Goal: Transaction & Acquisition: Purchase product/service

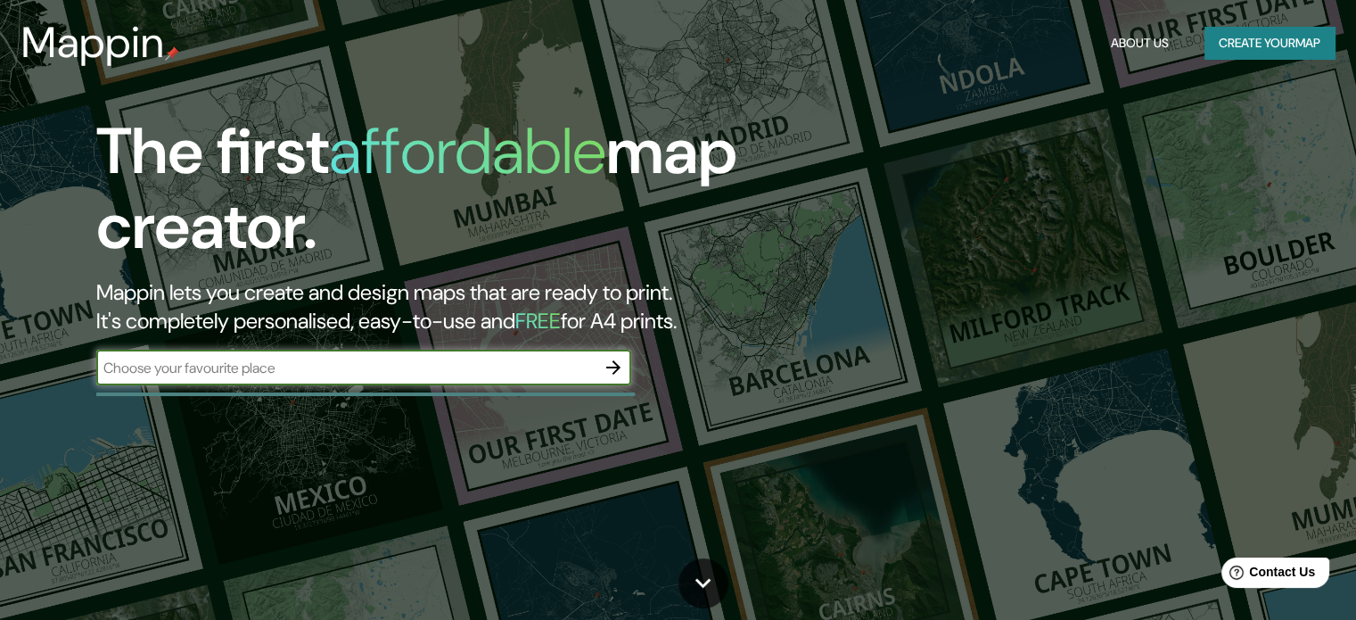
click at [415, 366] on input "text" at bounding box center [345, 367] width 499 height 21
type input "[GEOGRAPHIC_DATA] [US_STATE]"
click at [618, 370] on icon "button" at bounding box center [613, 367] width 21 height 21
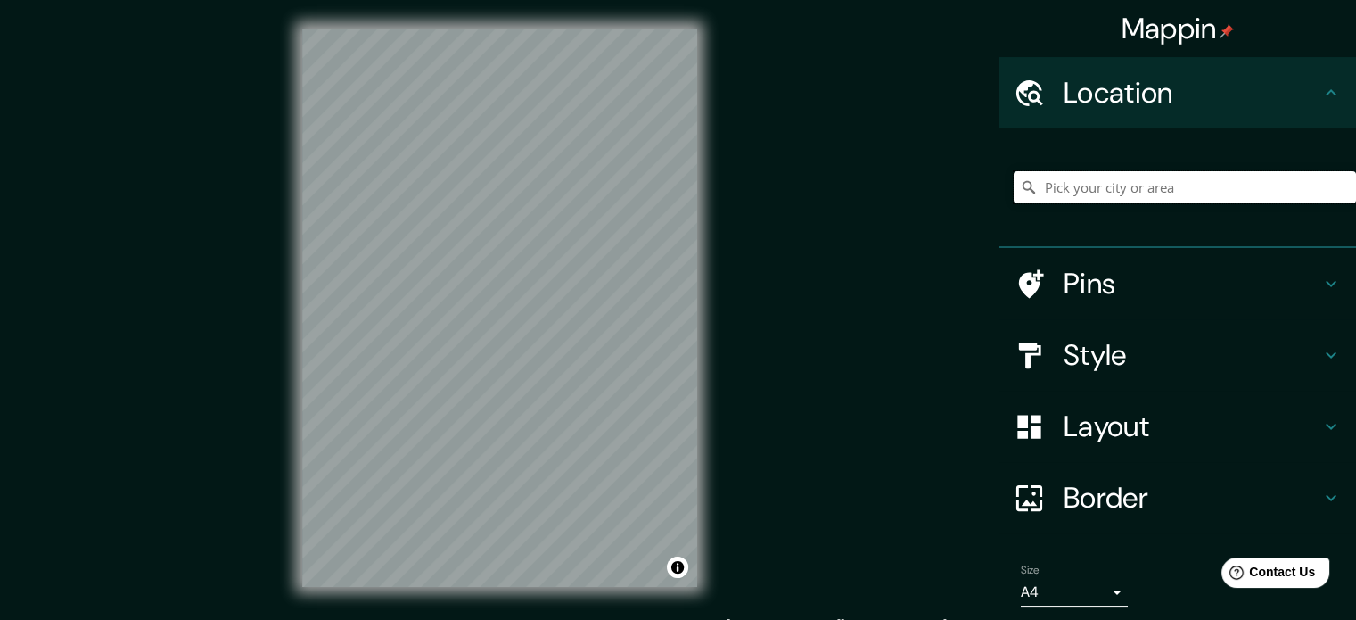
click at [1179, 177] on input "Pick your city or area" at bounding box center [1185, 187] width 342 height 32
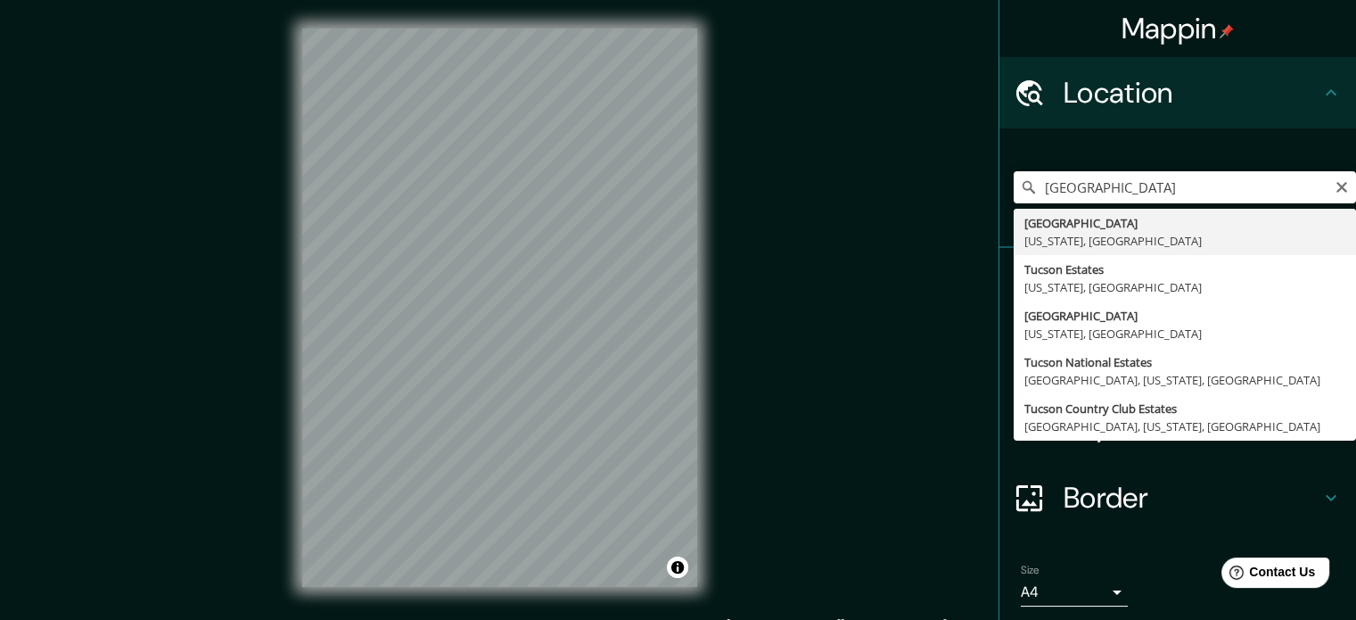
type input "[GEOGRAPHIC_DATA], [US_STATE], [GEOGRAPHIC_DATA]"
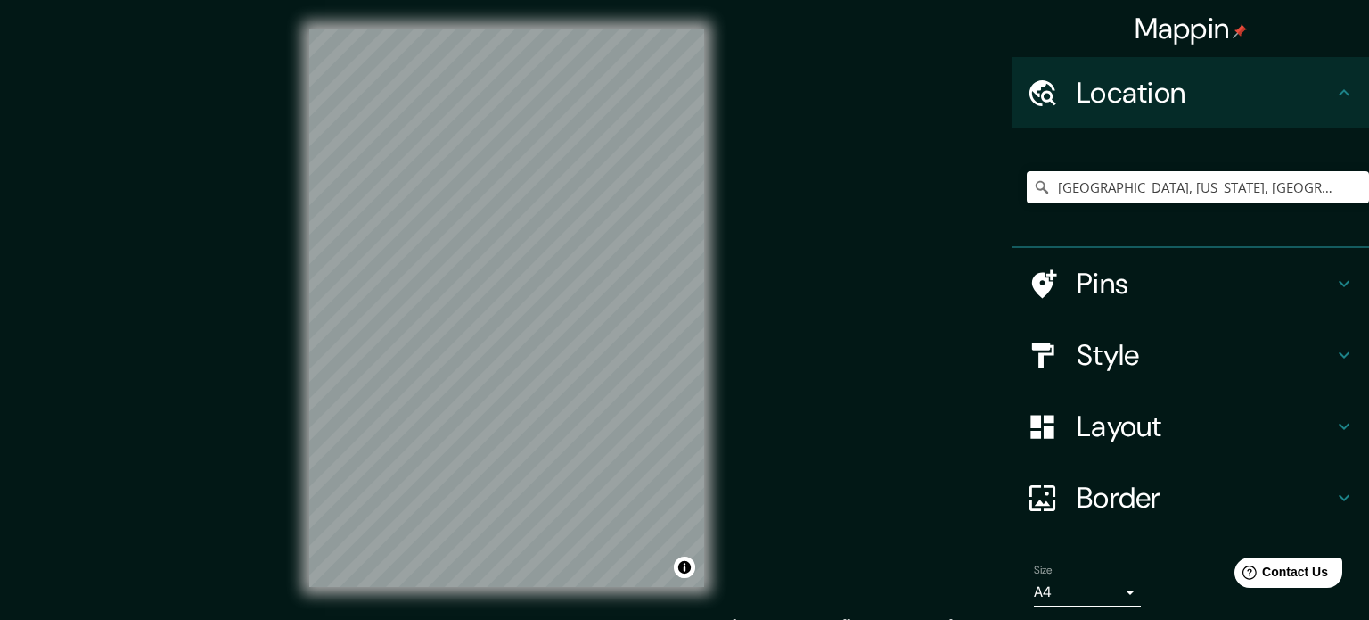
click at [1086, 581] on body "Mappin Location [GEOGRAPHIC_DATA], [US_STATE], [GEOGRAPHIC_DATA] Pins Style Lay…" at bounding box center [684, 310] width 1369 height 620
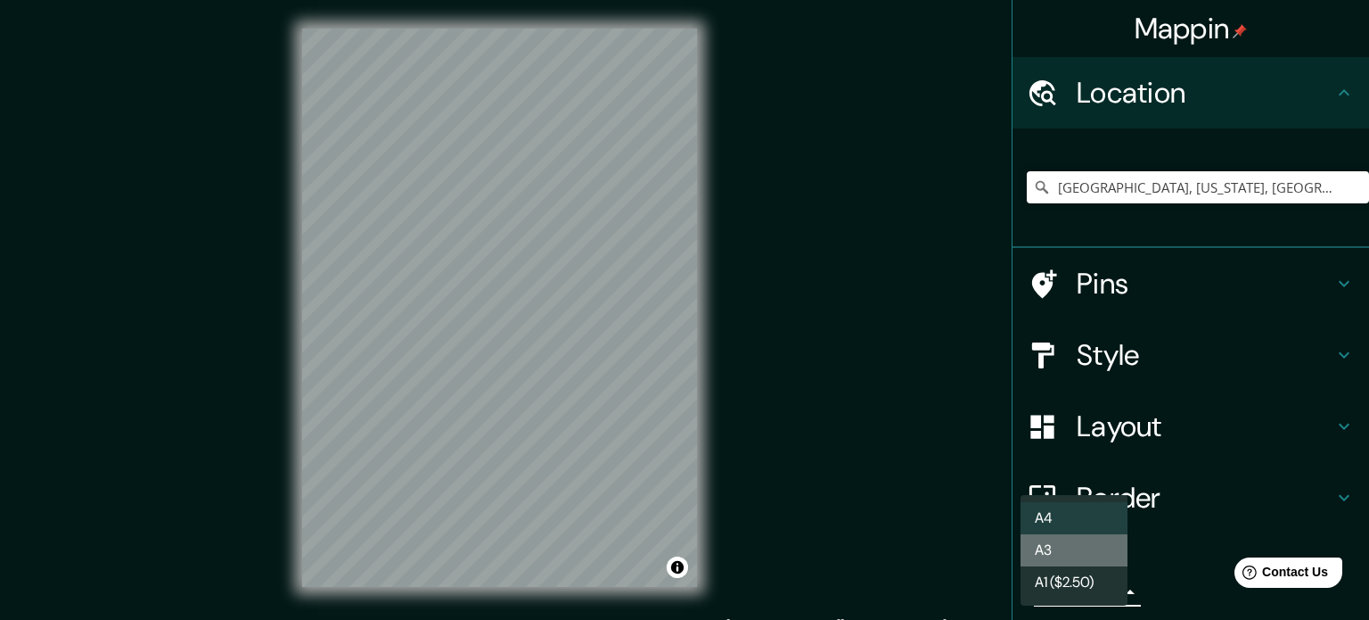
click at [1099, 562] on li "A3" at bounding box center [1074, 550] width 107 height 32
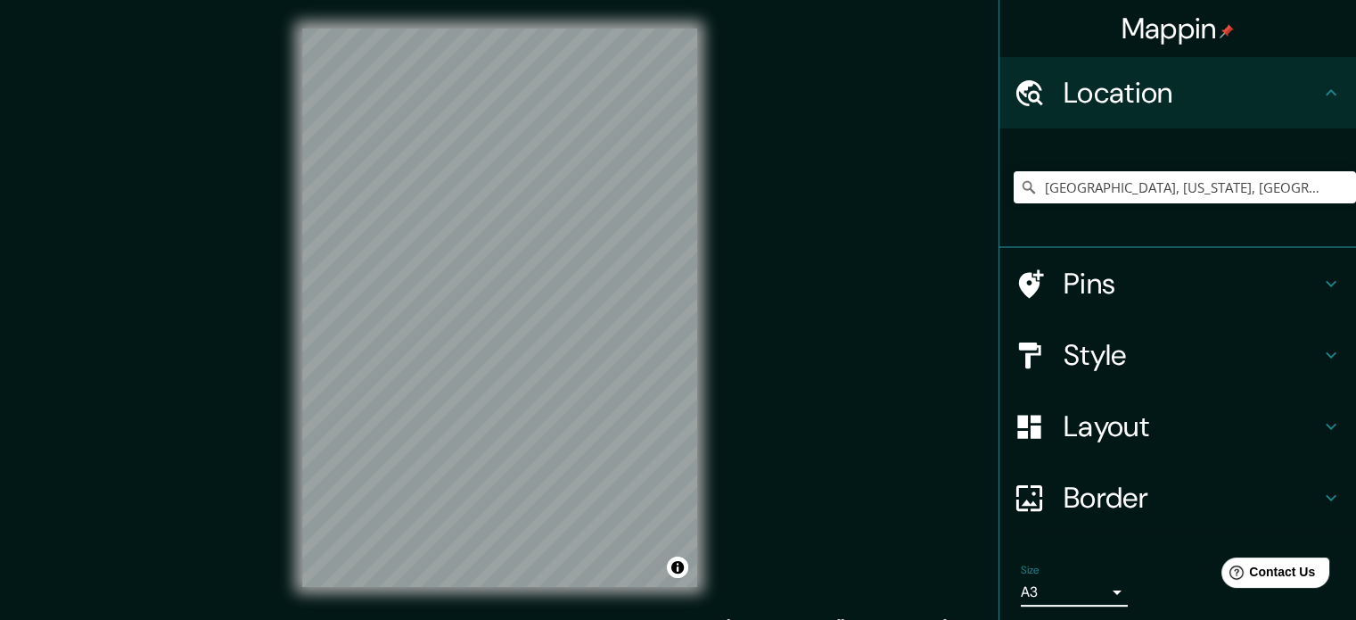
click at [1141, 288] on h4 "Pins" at bounding box center [1191, 284] width 257 height 36
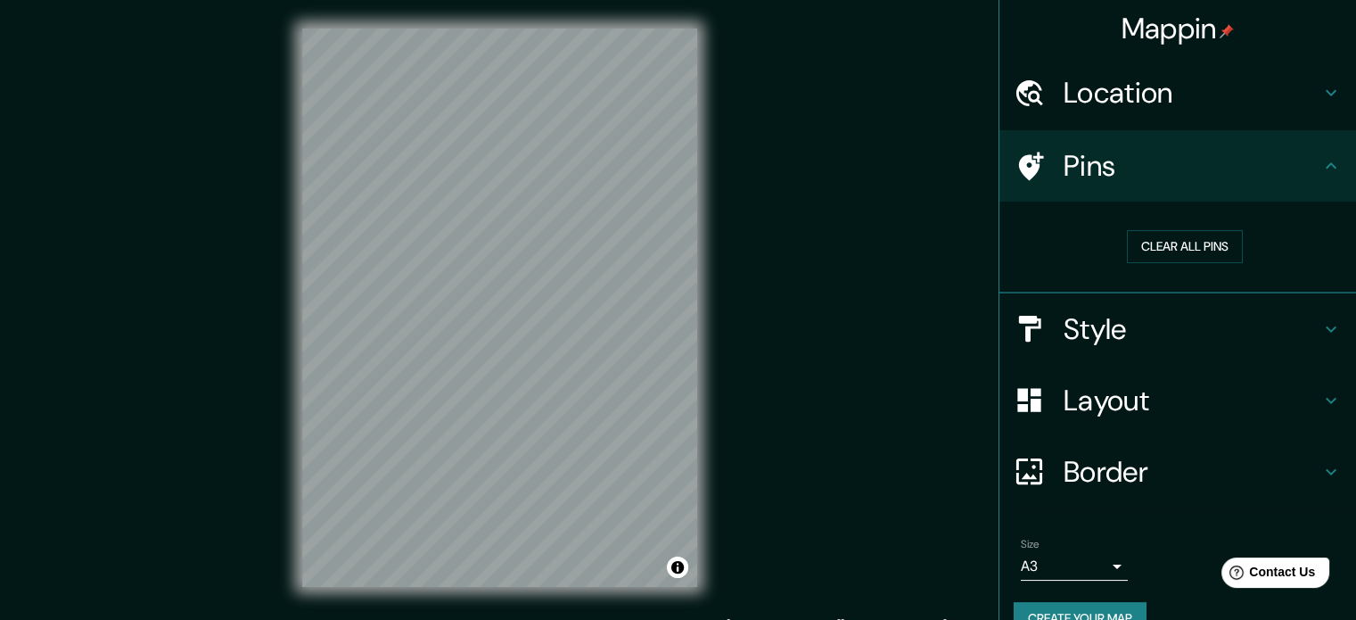
click at [1195, 174] on h4 "Pins" at bounding box center [1191, 166] width 257 height 36
click at [1147, 324] on h4 "Style" at bounding box center [1191, 329] width 257 height 36
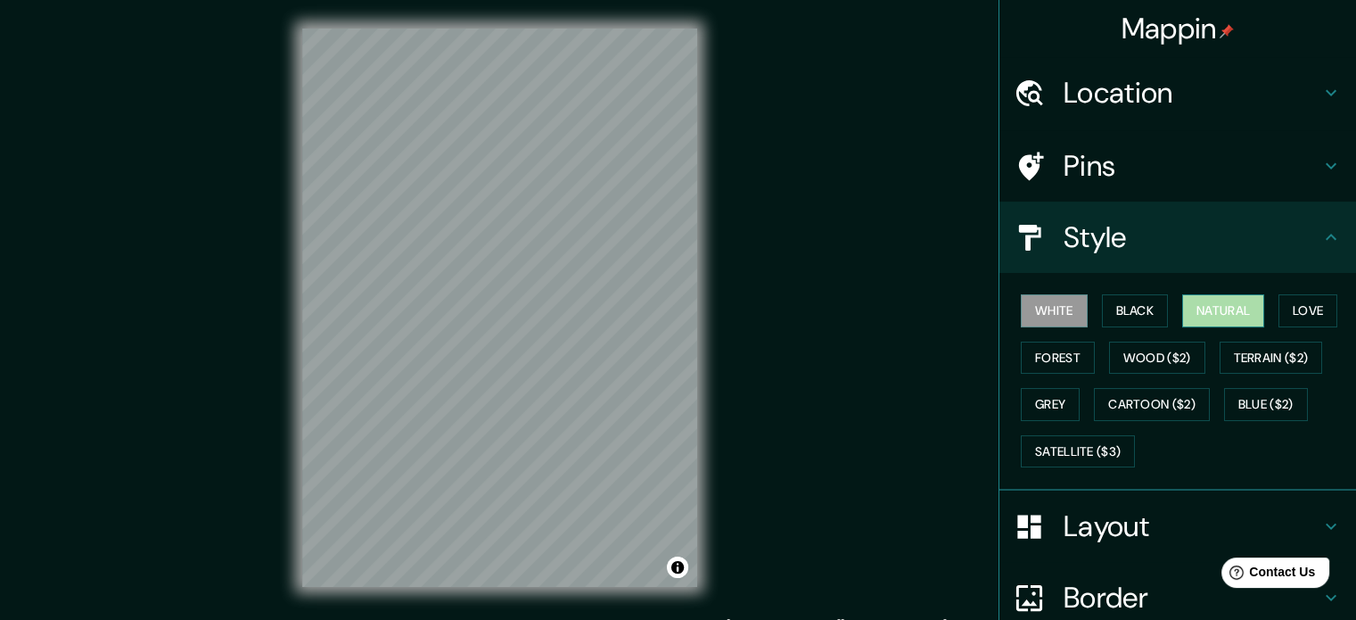
click at [1232, 314] on button "Natural" at bounding box center [1223, 310] width 82 height 33
click at [1074, 343] on button "Forest" at bounding box center [1058, 357] width 74 height 33
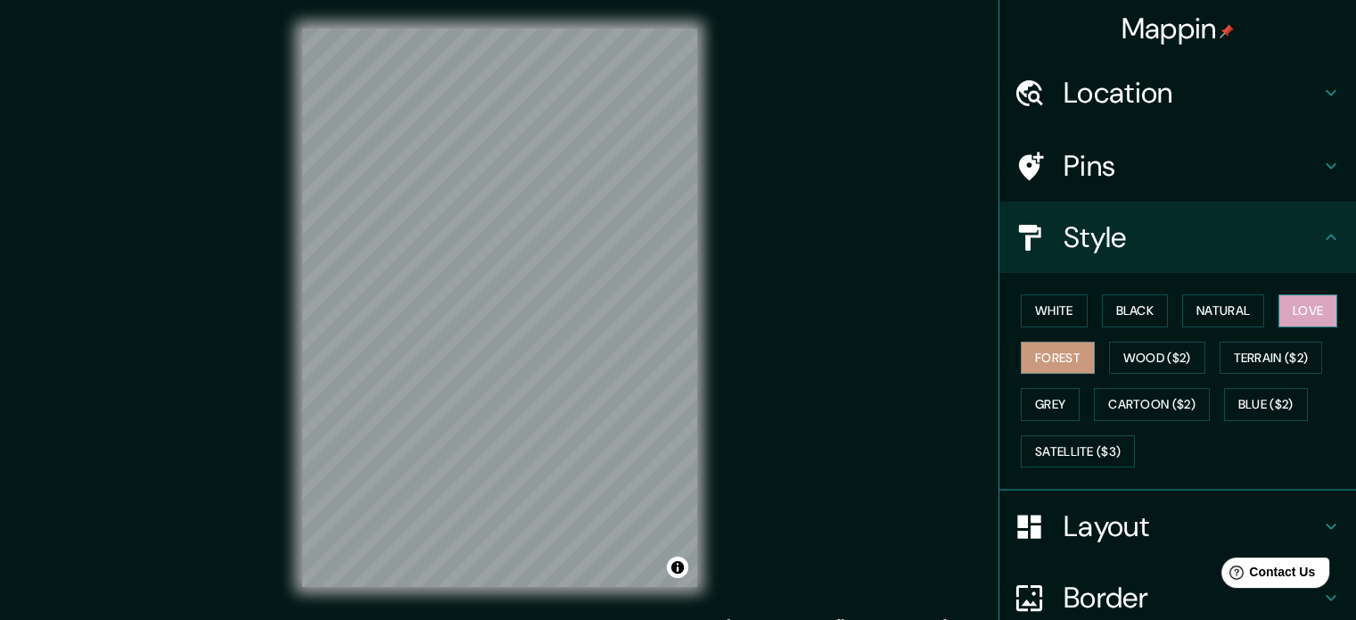
click at [1311, 316] on button "Love" at bounding box center [1307, 310] width 59 height 33
click at [1058, 351] on button "Forest" at bounding box center [1058, 357] width 74 height 33
click at [1086, 516] on h4 "Layout" at bounding box center [1191, 526] width 257 height 36
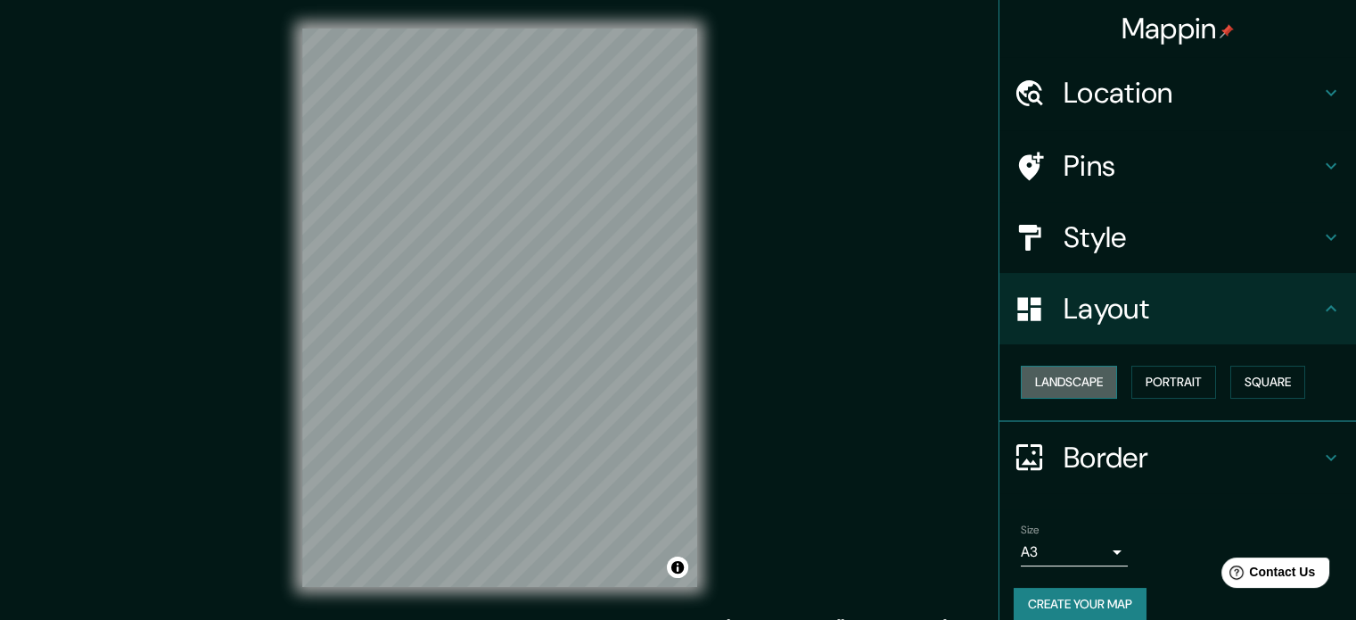
click at [1093, 391] on button "Landscape" at bounding box center [1069, 381] width 96 height 33
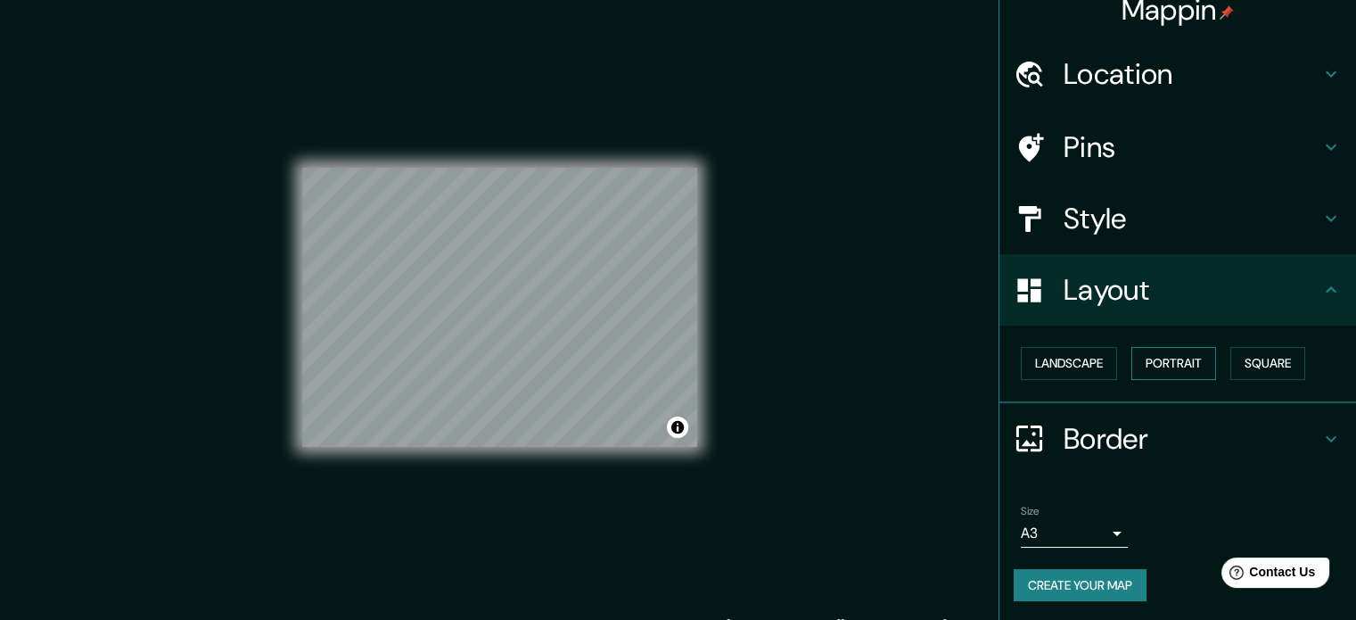
scroll to position [20, 0]
click at [1143, 425] on h4 "Border" at bounding box center [1191, 438] width 257 height 36
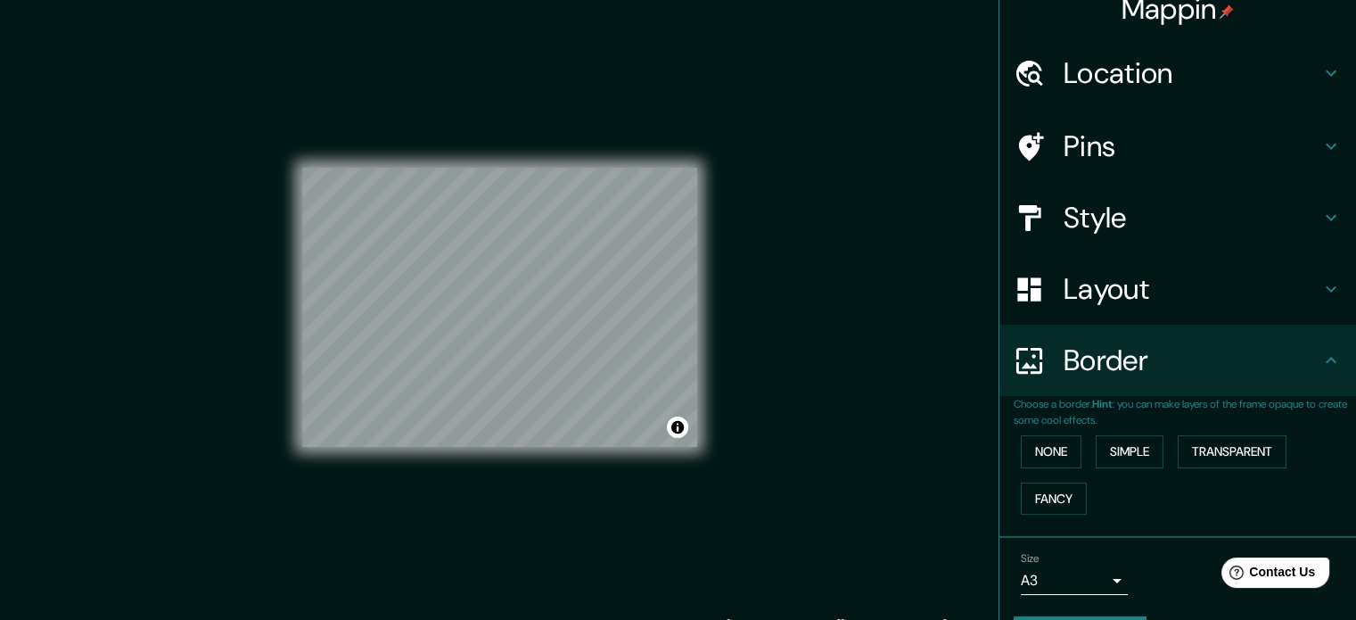
click at [1070, 450] on div "None Simple Transparent Fancy" at bounding box center [1185, 475] width 342 height 94
click at [1113, 455] on button "Simple" at bounding box center [1130, 451] width 68 height 33
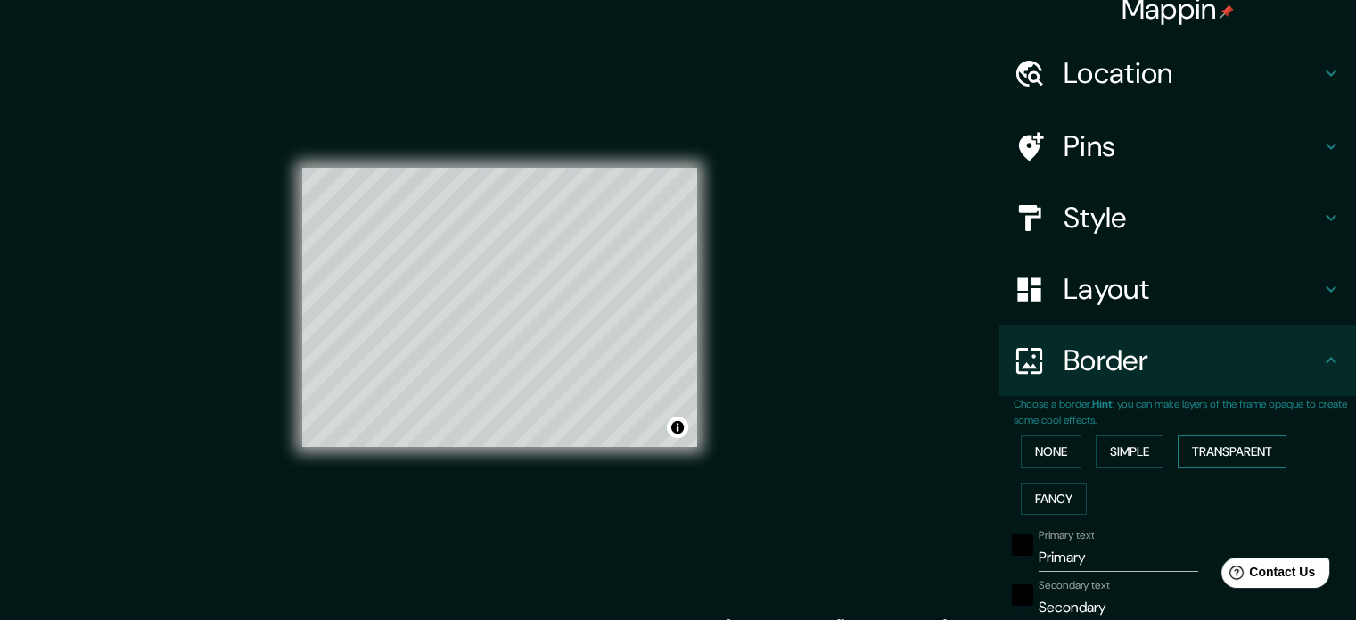
click at [1201, 451] on button "Transparent" at bounding box center [1232, 451] width 109 height 33
click at [1023, 502] on button "Fancy" at bounding box center [1054, 498] width 66 height 33
click at [1038, 456] on button "None" at bounding box center [1051, 451] width 61 height 33
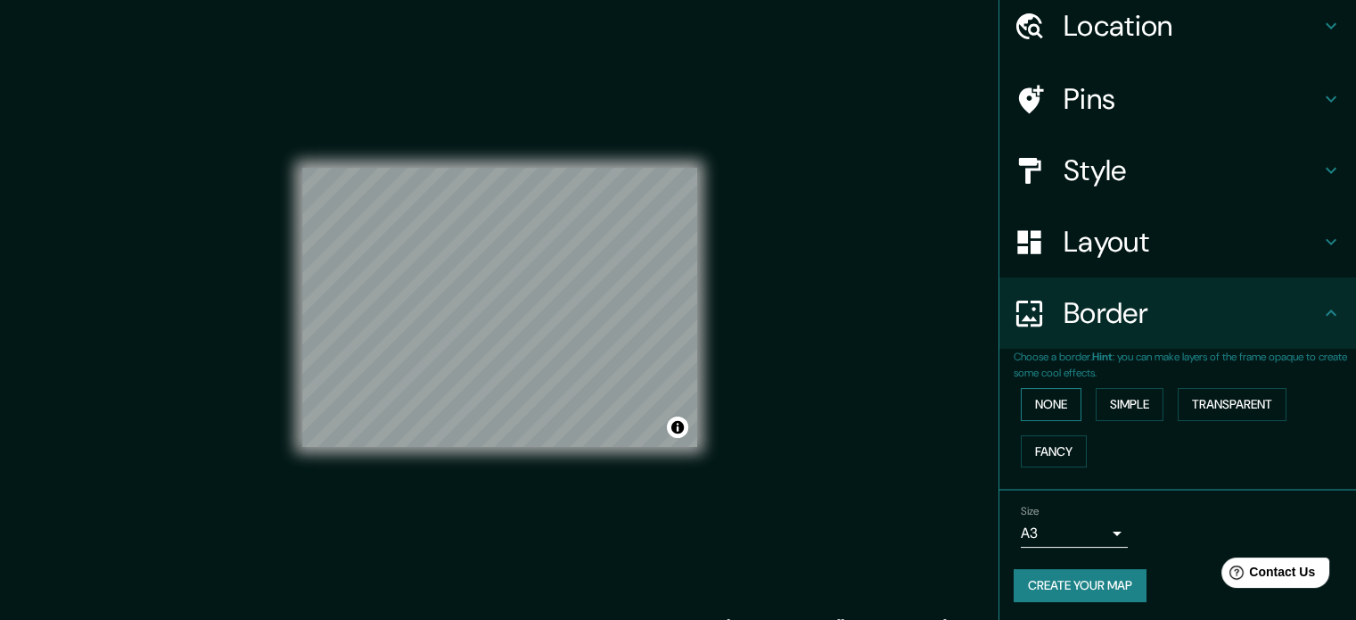
scroll to position [68, 0]
click at [1055, 579] on button "Create your map" at bounding box center [1080, 584] width 133 height 33
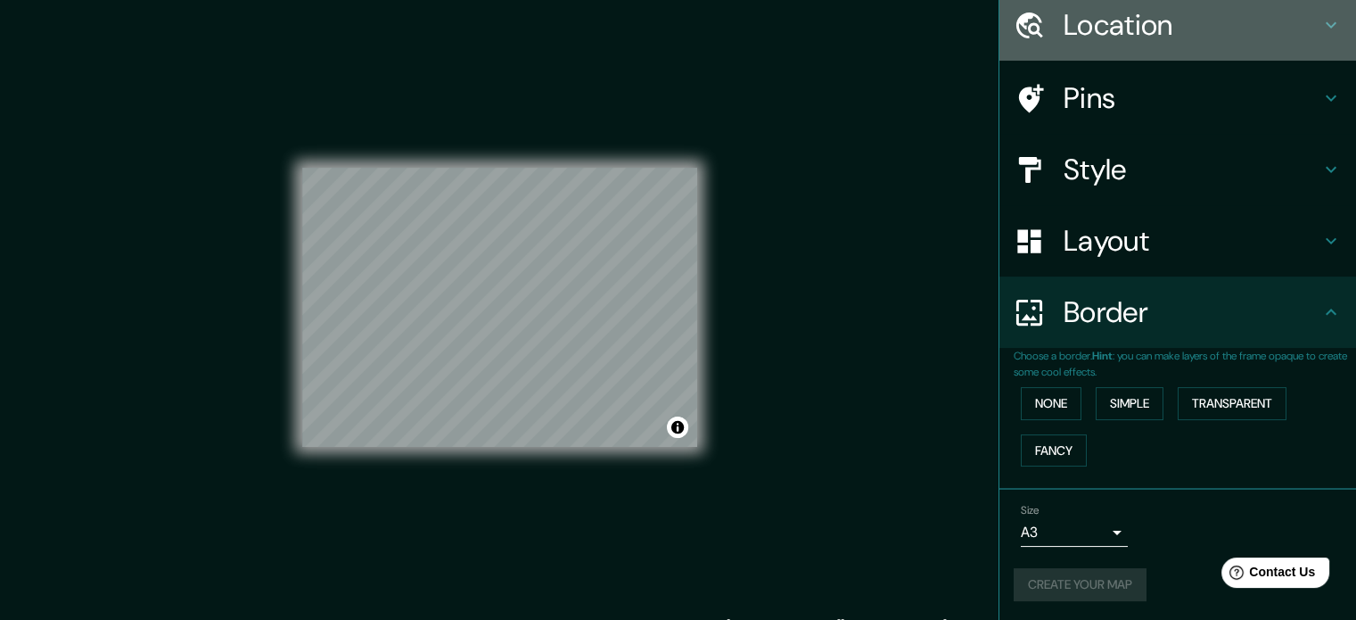
click at [1164, 25] on h4 "Location" at bounding box center [1191, 25] width 257 height 36
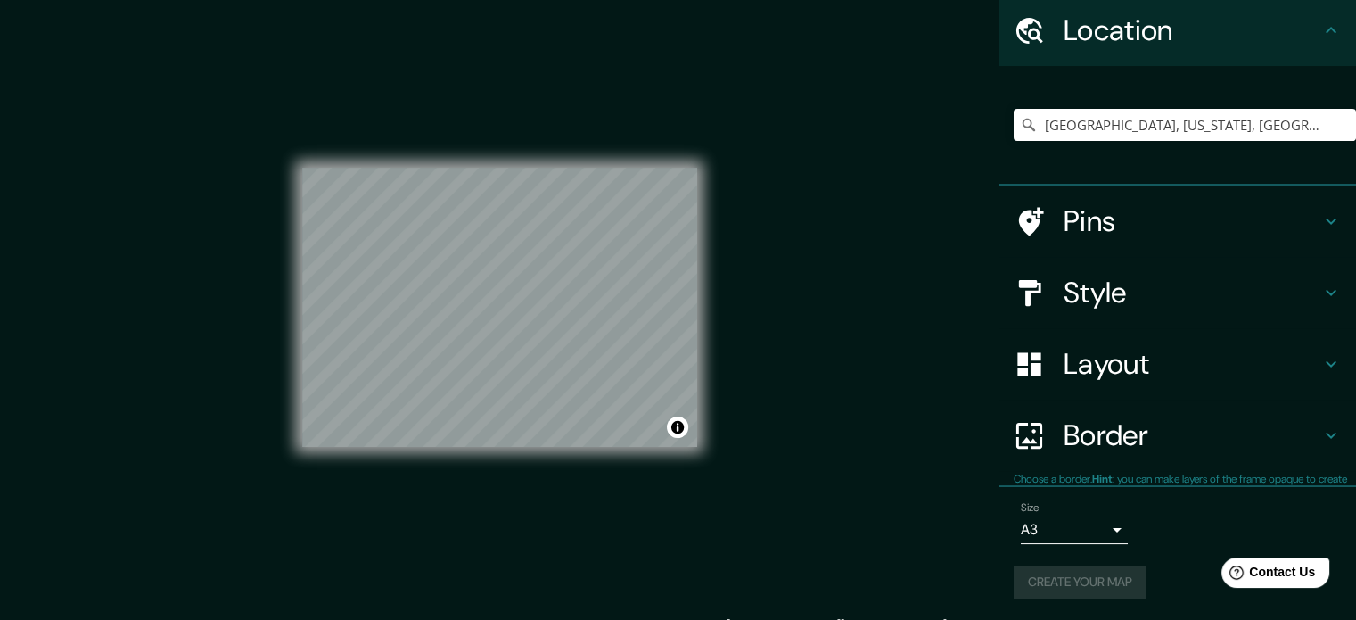
scroll to position [61, 0]
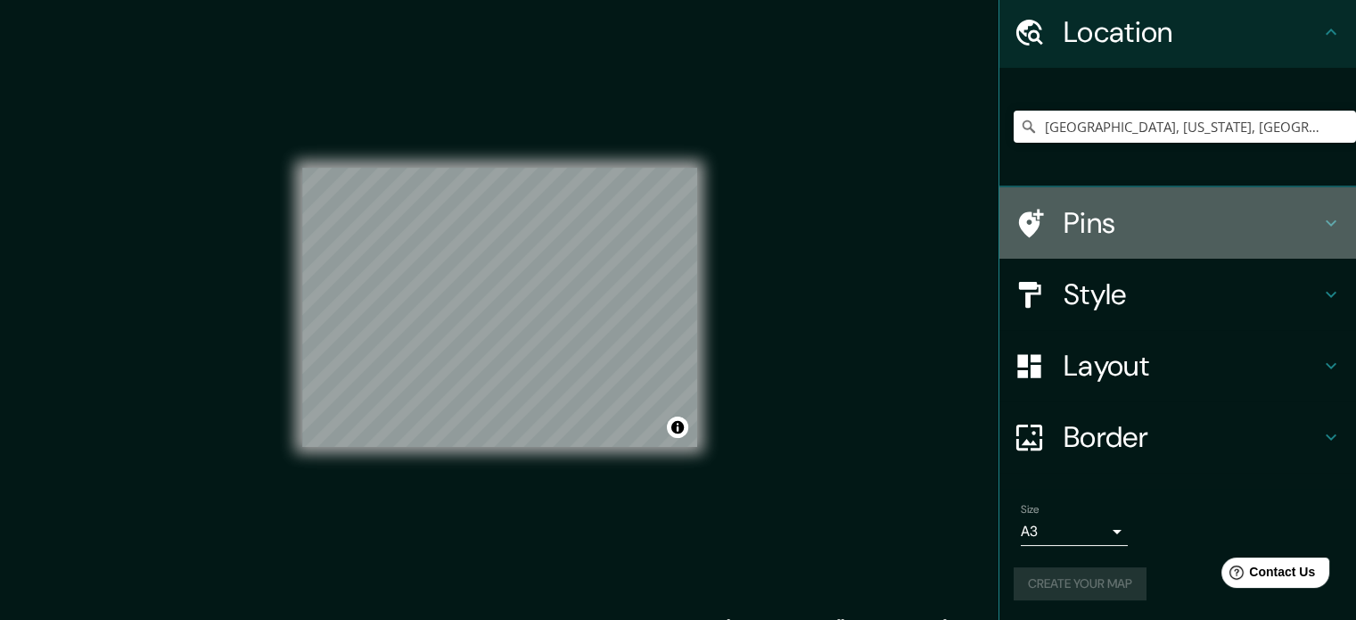
click at [1070, 206] on h4 "Pins" at bounding box center [1191, 223] width 257 height 36
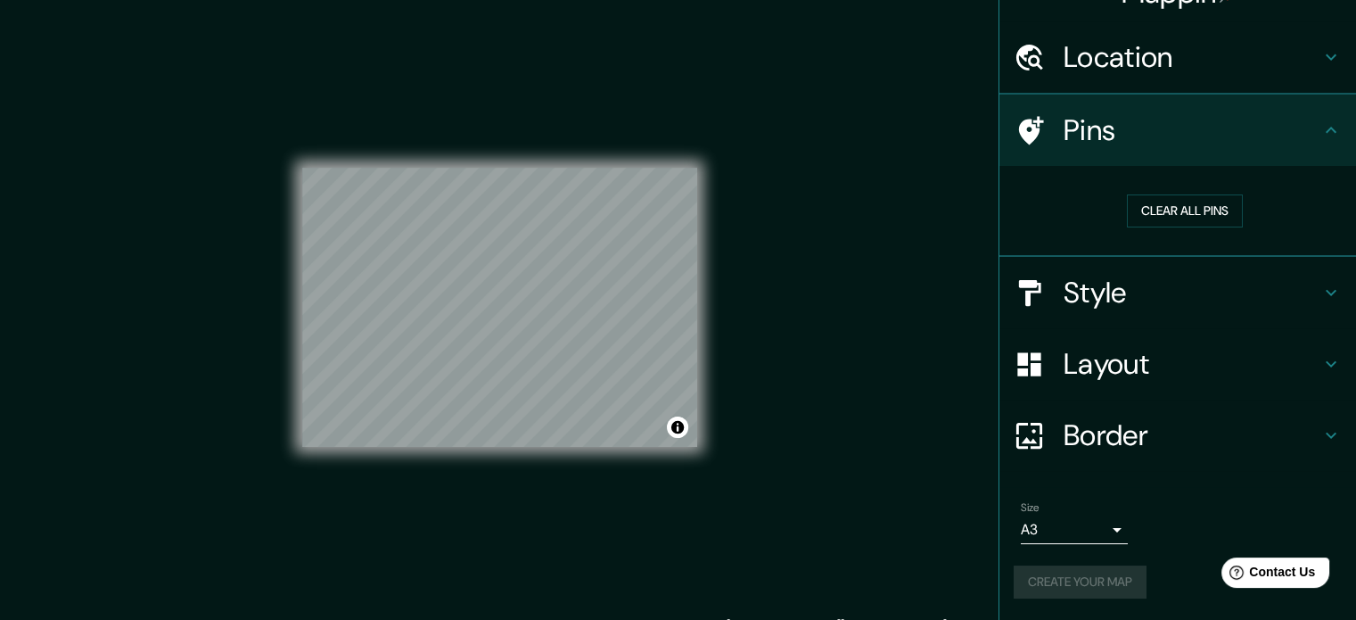
scroll to position [34, 0]
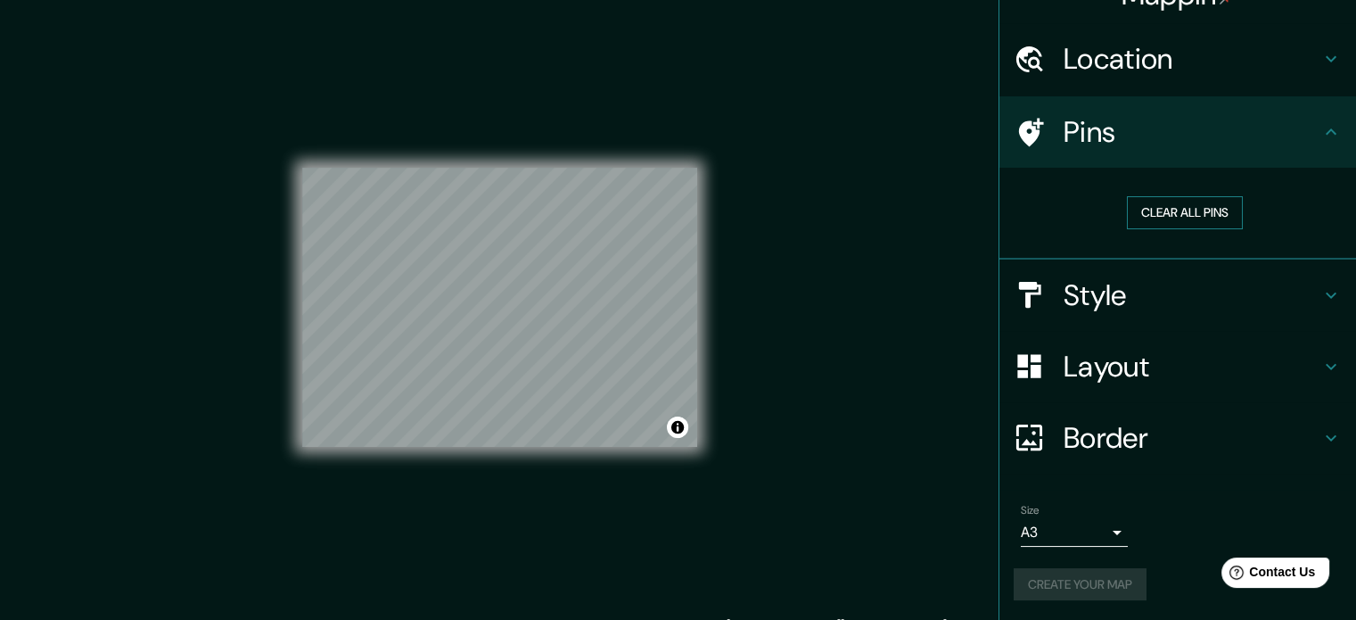
click at [1139, 209] on button "Clear all pins" at bounding box center [1185, 212] width 116 height 33
click at [1163, 142] on h4 "Pins" at bounding box center [1191, 132] width 257 height 36
click at [1088, 572] on button "Create your map" at bounding box center [1080, 584] width 133 height 33
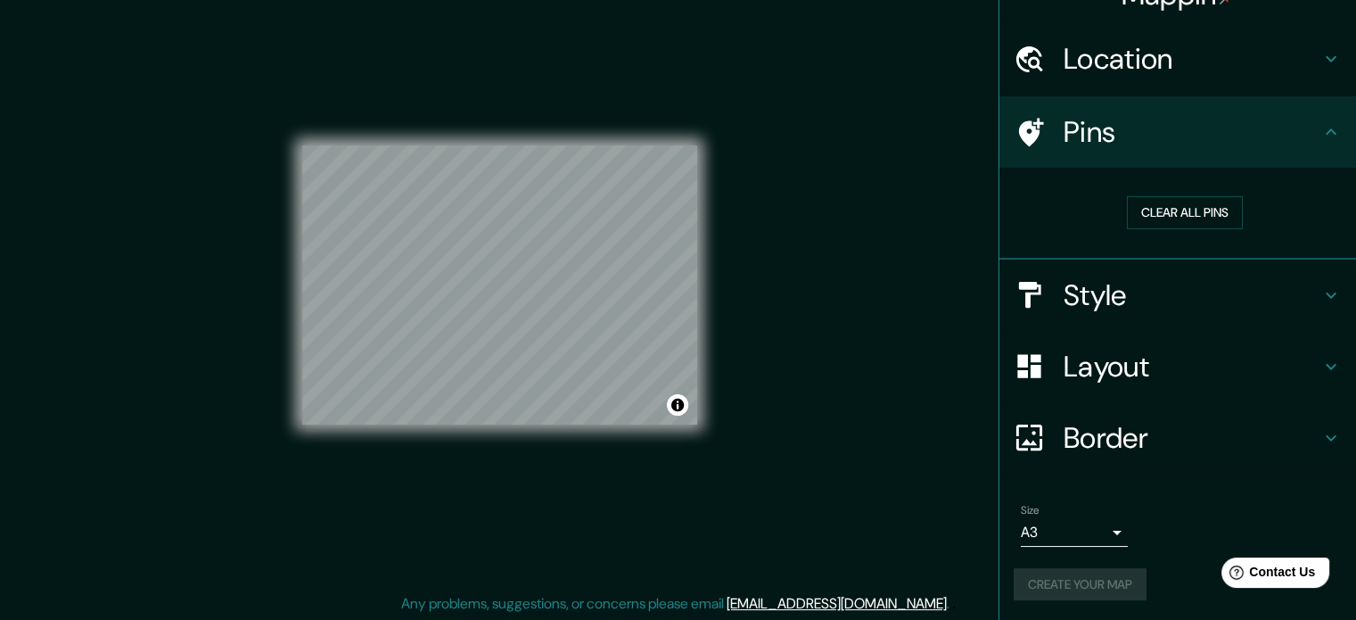
scroll to position [23, 0]
click at [1049, 583] on div "Create your map" at bounding box center [1178, 584] width 328 height 33
click at [1181, 531] on div "Size A3 a4" at bounding box center [1178, 525] width 328 height 57
click at [1099, 564] on div "Size A3 a4 Create your map" at bounding box center [1178, 556] width 328 height 119
click at [1088, 580] on button "Create your map" at bounding box center [1080, 584] width 133 height 33
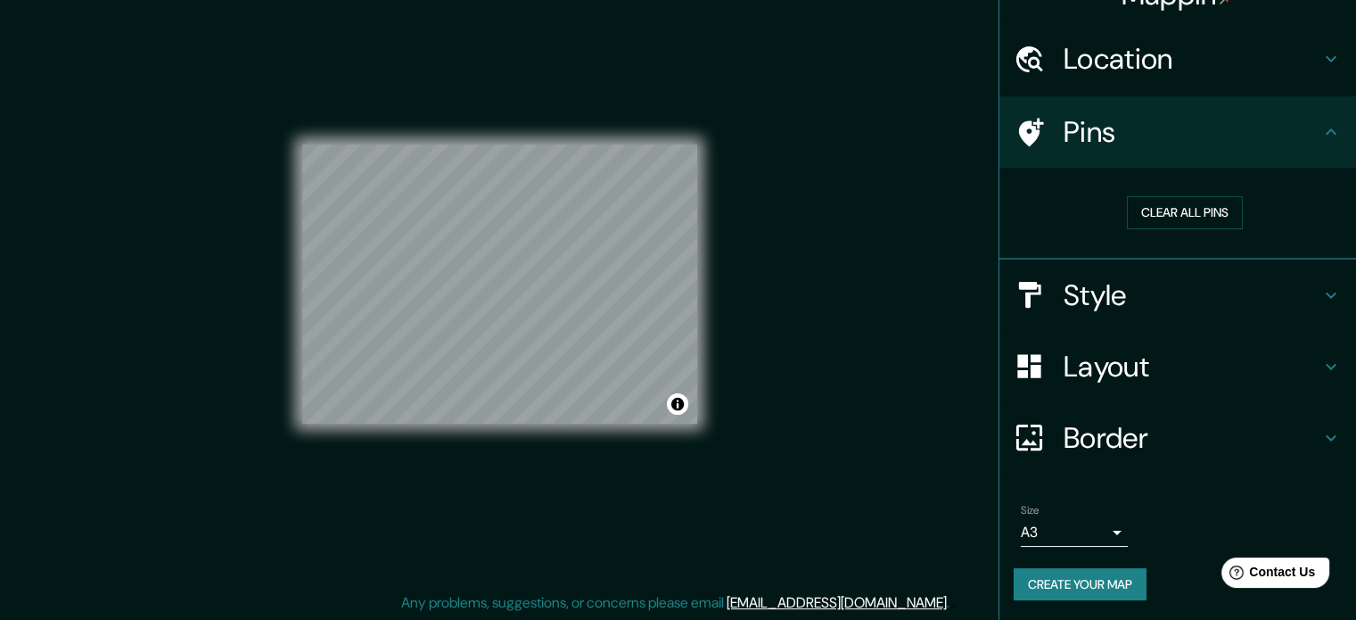
click at [1052, 579] on button "Create your map" at bounding box center [1080, 584] width 133 height 33
click at [1052, 579] on div "Create your map" at bounding box center [1178, 584] width 328 height 33
click at [1098, 577] on button "Create your map" at bounding box center [1080, 584] width 133 height 33
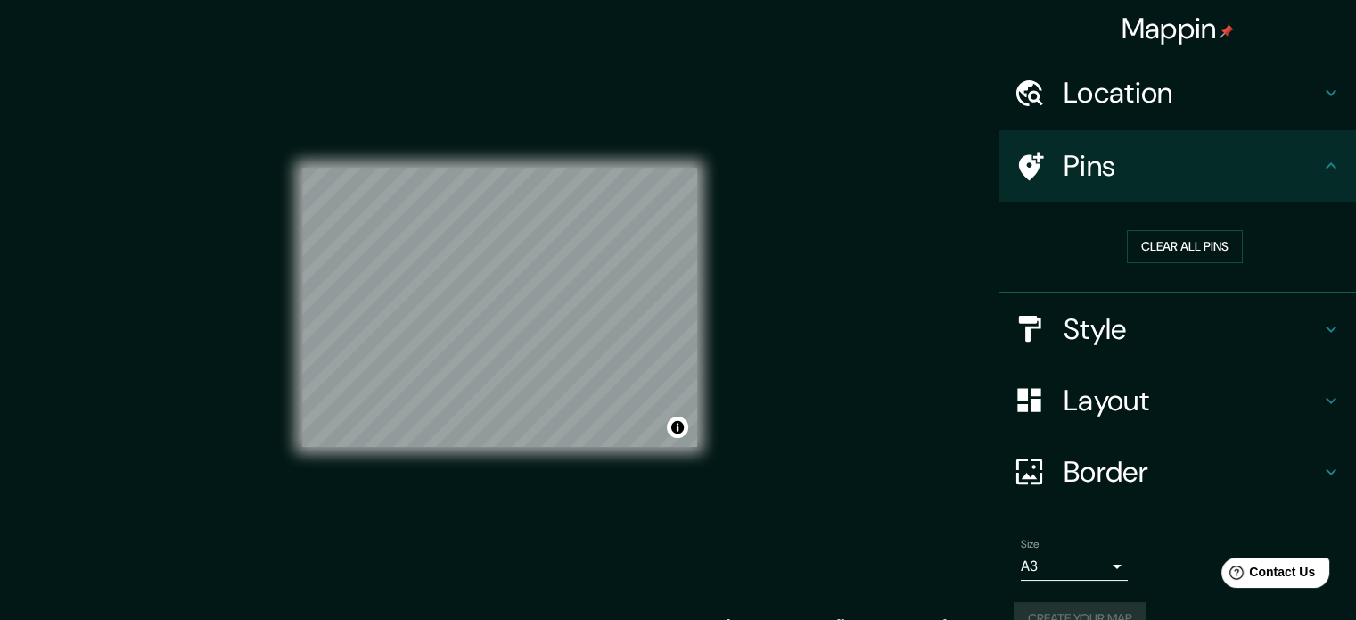
scroll to position [0, 0]
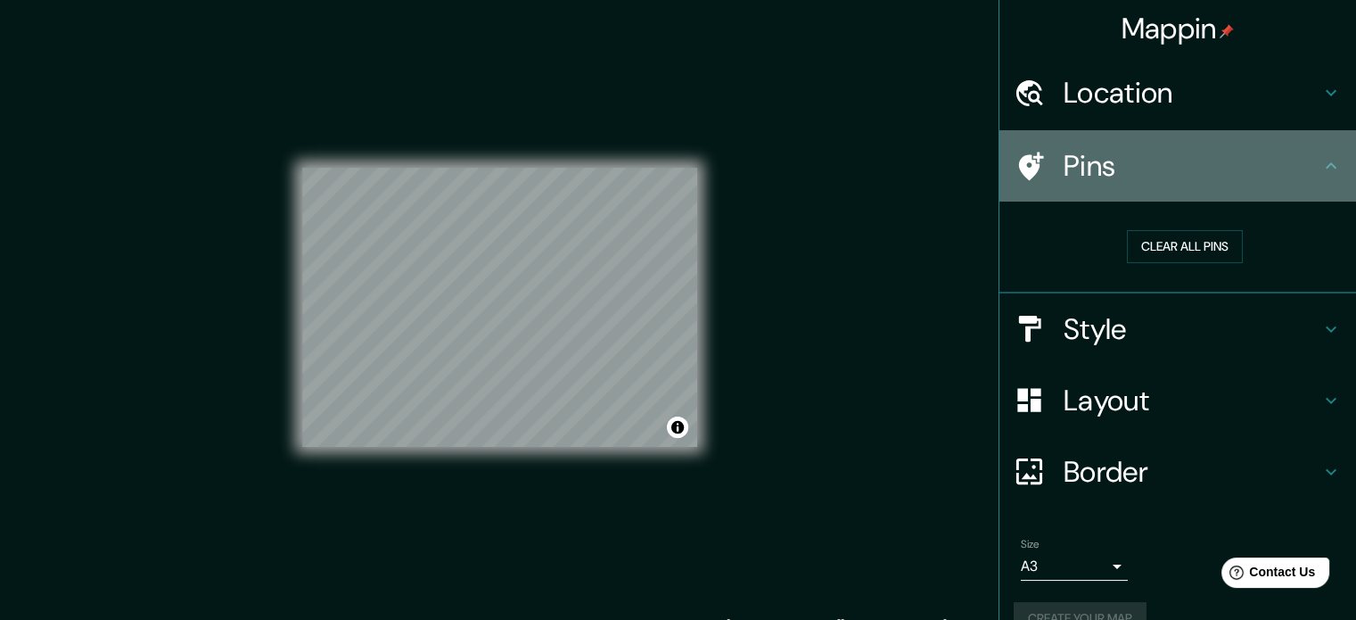
click at [1259, 174] on h4 "Pins" at bounding box center [1191, 166] width 257 height 36
click at [1320, 155] on icon at bounding box center [1330, 165] width 21 height 21
click at [1320, 163] on icon at bounding box center [1330, 165] width 21 height 21
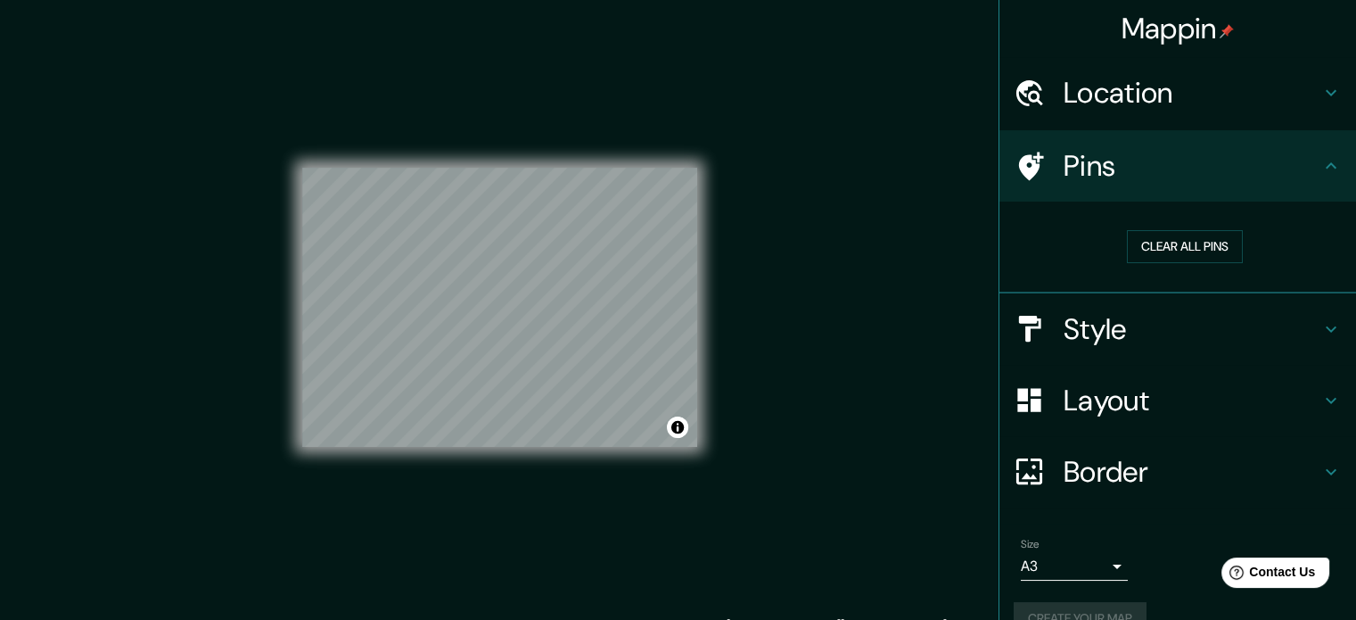
click at [1320, 163] on icon at bounding box center [1330, 165] width 21 height 21
click at [1277, 480] on h4 "Border" at bounding box center [1191, 472] width 257 height 36
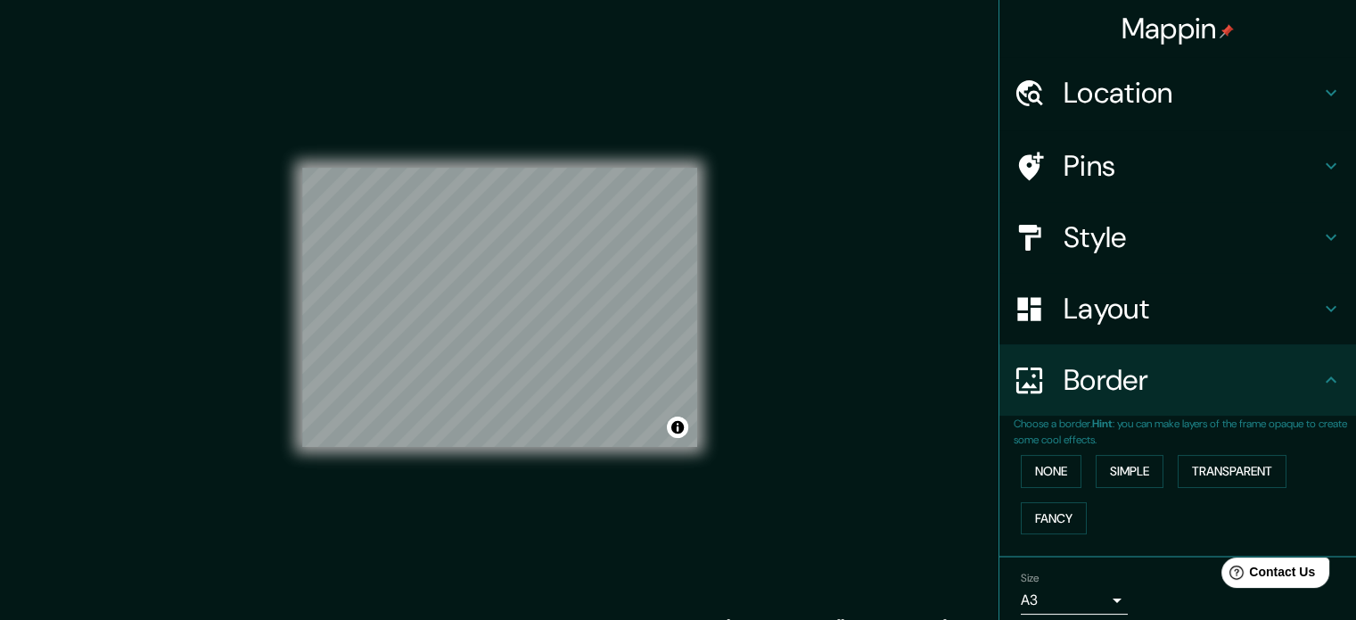
click at [1312, 423] on p "Choose a border. Hint : you can make layers of the frame opaque to create some …" at bounding box center [1185, 431] width 342 height 32
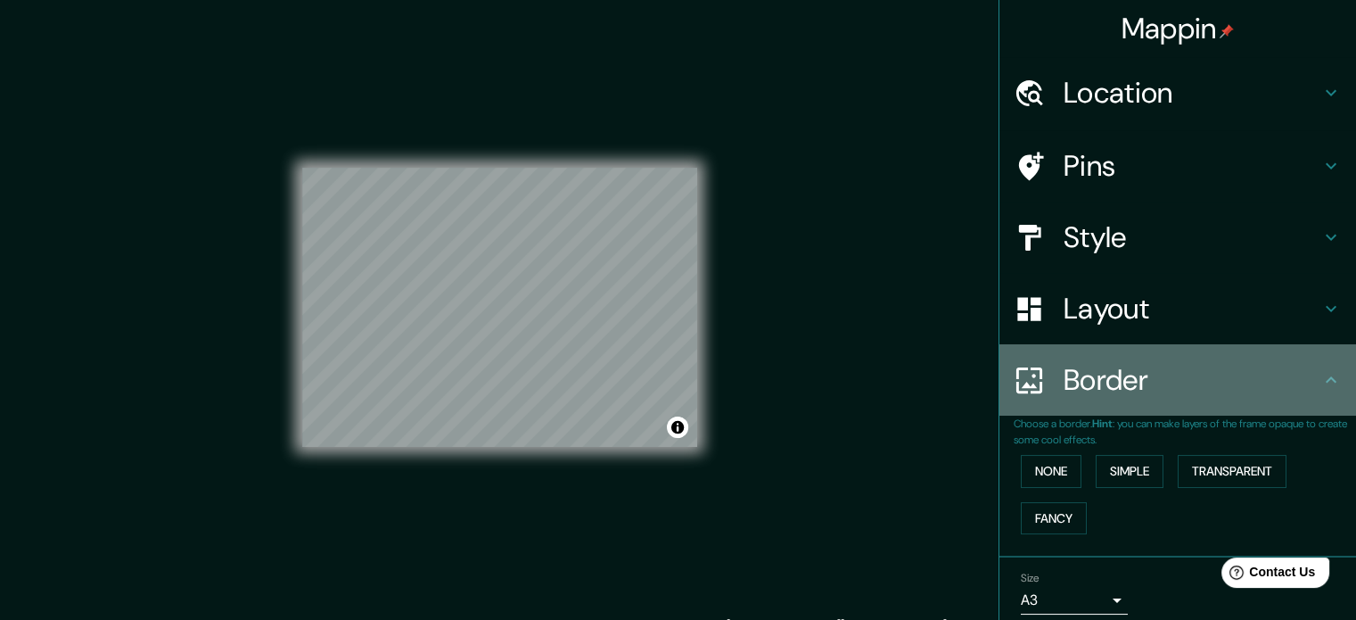
click at [1314, 406] on div "Border" at bounding box center [1177, 379] width 357 height 71
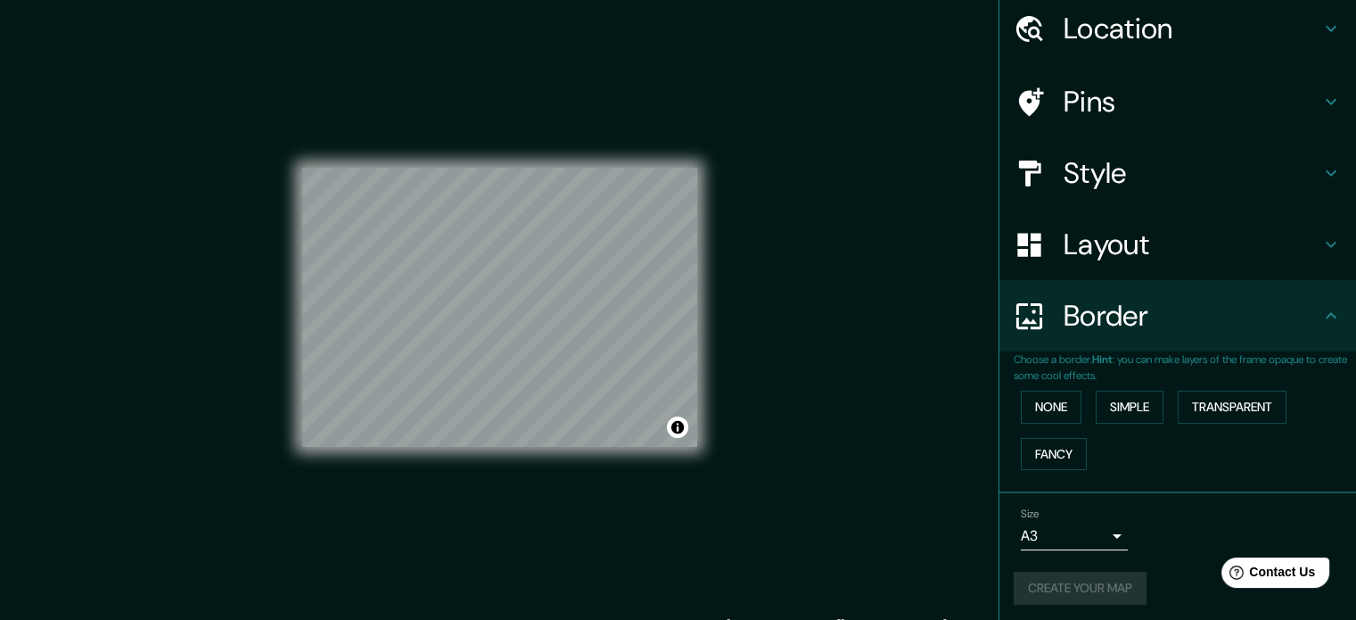
scroll to position [68, 0]
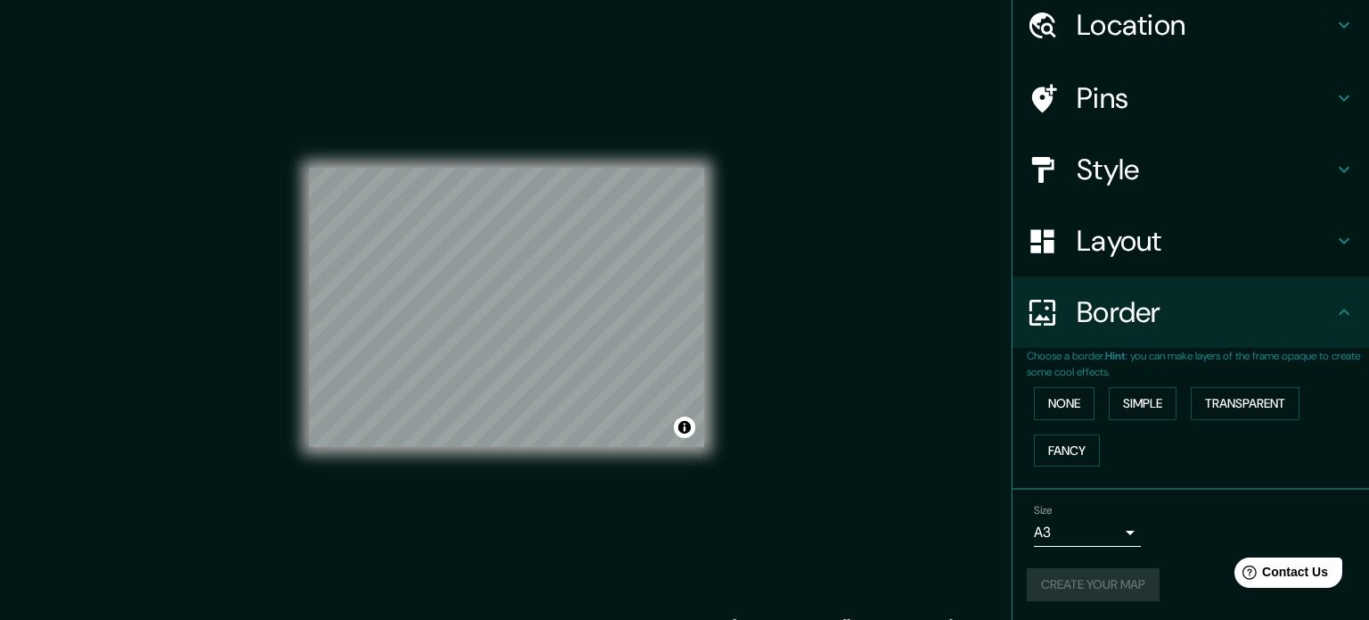
click at [1105, 540] on body "Mappin Location [GEOGRAPHIC_DATA], [US_STATE], [GEOGRAPHIC_DATA] Pins Style Lay…" at bounding box center [684, 310] width 1369 height 620
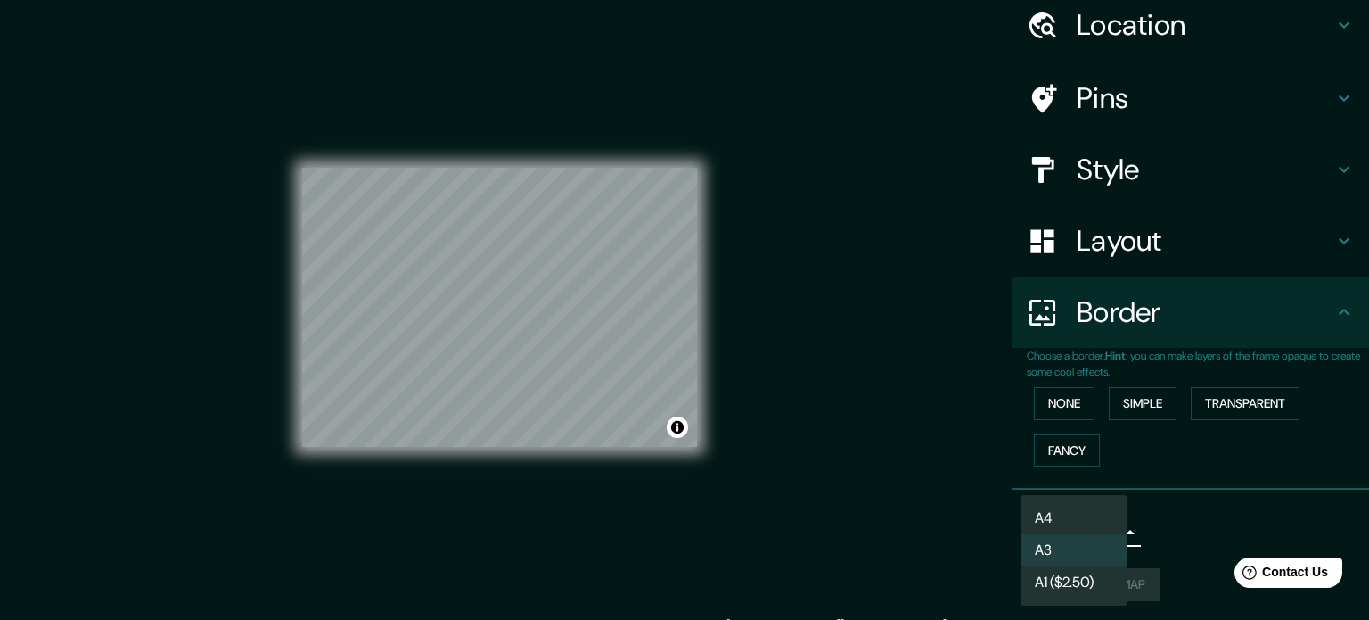
click at [1095, 519] on li "A4" at bounding box center [1074, 518] width 107 height 32
type input "single"
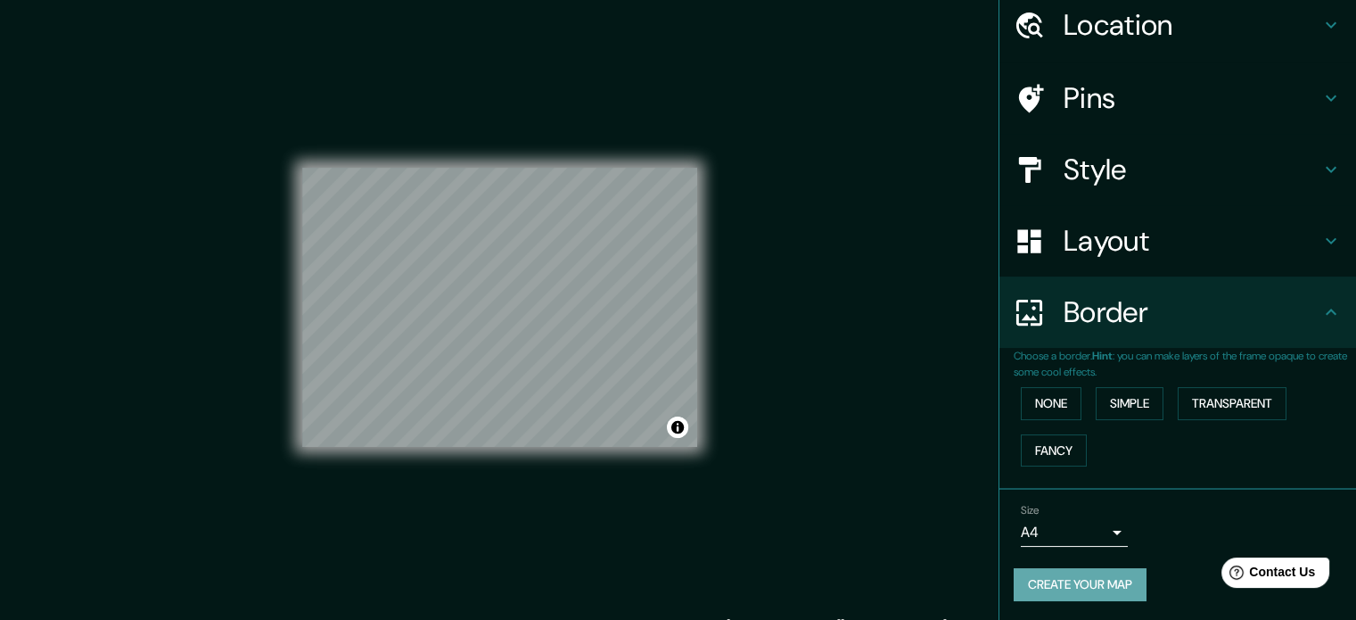
click at [1085, 577] on button "Create your map" at bounding box center [1080, 584] width 133 height 33
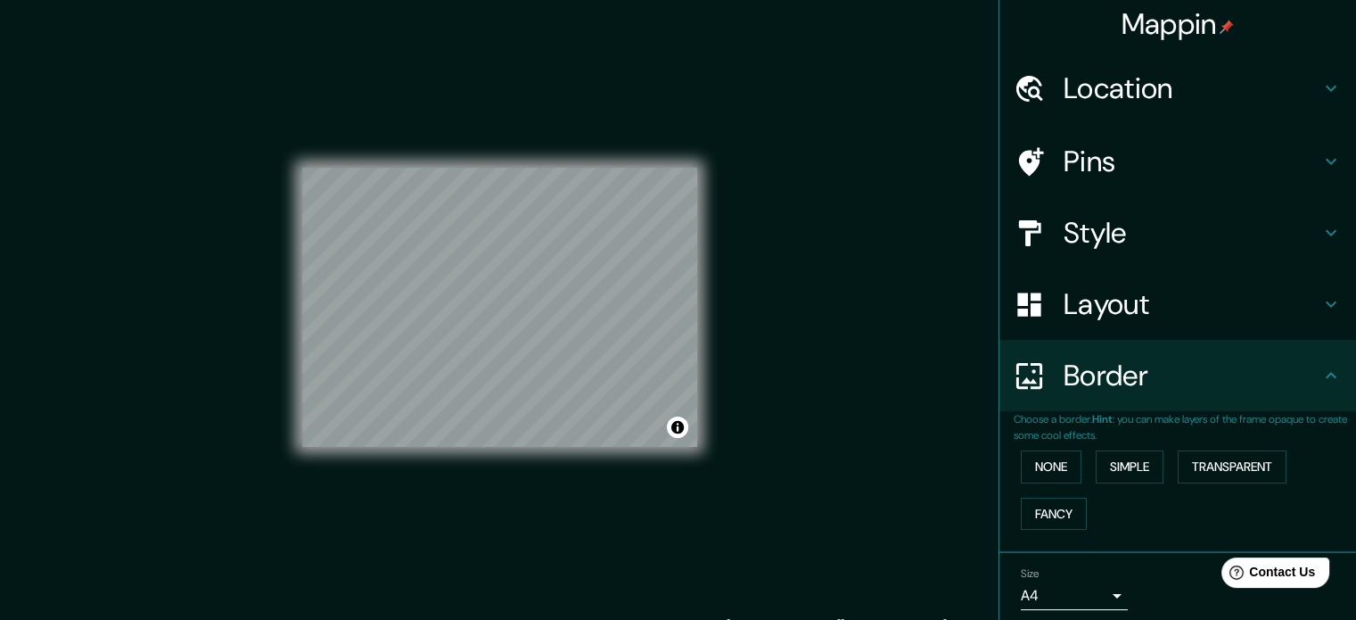
scroll to position [0, 0]
